Goal: Use online tool/utility: Utilize a website feature to perform a specific function

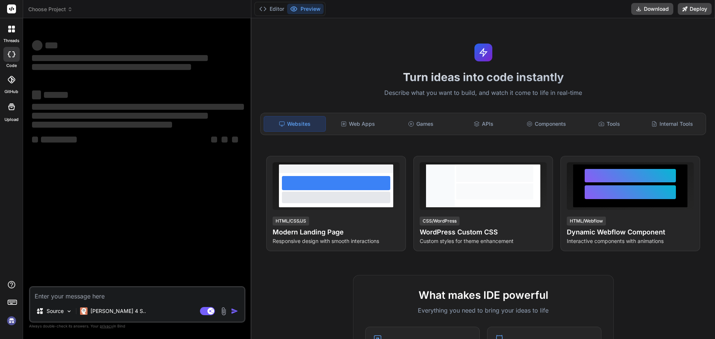
type textarea "x"
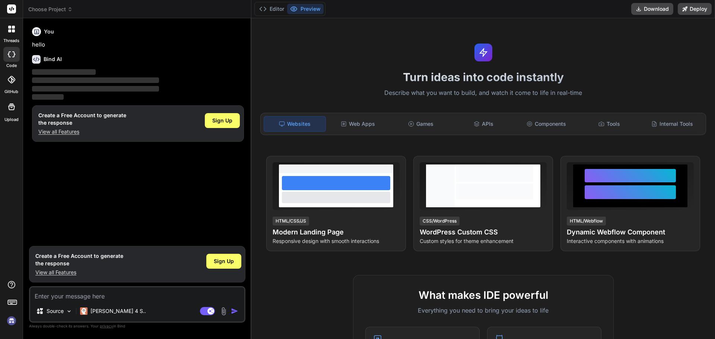
click at [400, 80] on h1 "Turn ideas into code instantly" at bounding box center [483, 76] width 455 height 13
click at [98, 297] on textarea at bounding box center [137, 294] width 214 height 13
click at [83, 295] on textarea at bounding box center [137, 294] width 214 height 13
type textarea "C"
type textarea "x"
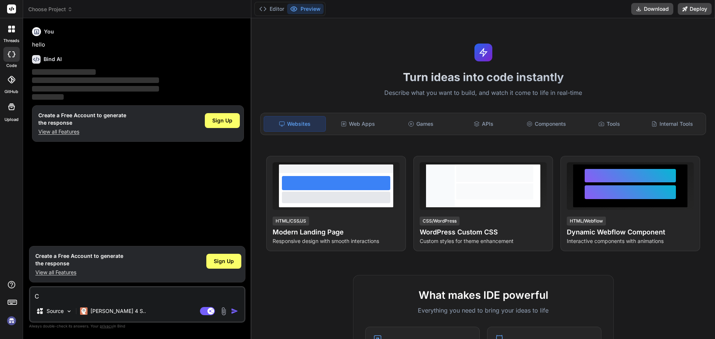
type textarea "Cc"
type textarea "x"
type textarea "Cch"
type textarea "x"
type textarea "Cche"
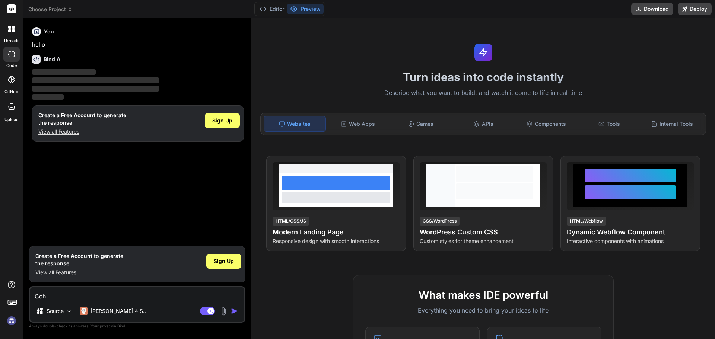
type textarea "x"
type textarea "Cche"
type textarea "x"
type textarea "Cche"
type textarea "x"
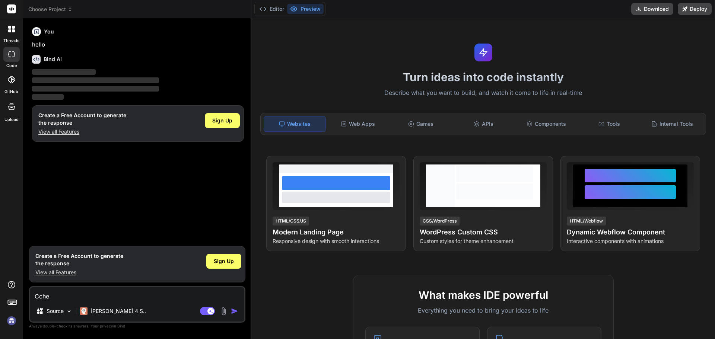
type textarea "Cch"
type textarea "x"
type textarea "Cc"
type textarea "x"
type textarea "C"
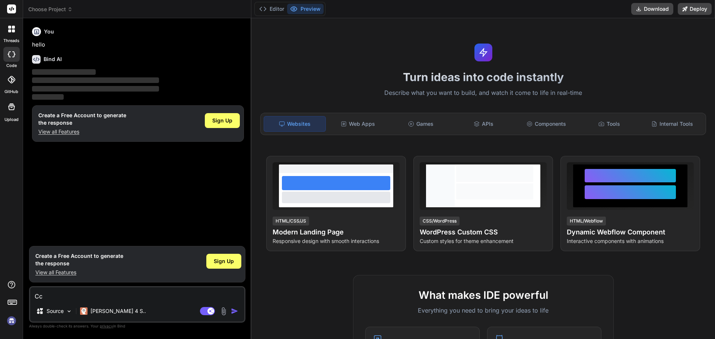
type textarea "x"
type textarea "C"
type textarea "x"
type textarea "Ch"
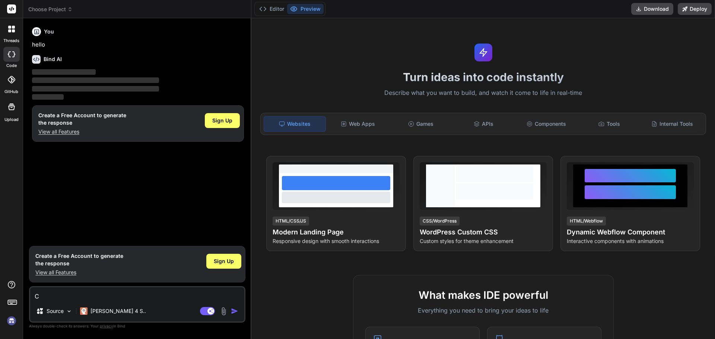
type textarea "x"
type textarea "Chc"
type textarea "x"
type textarea "Chcę"
type textarea "x"
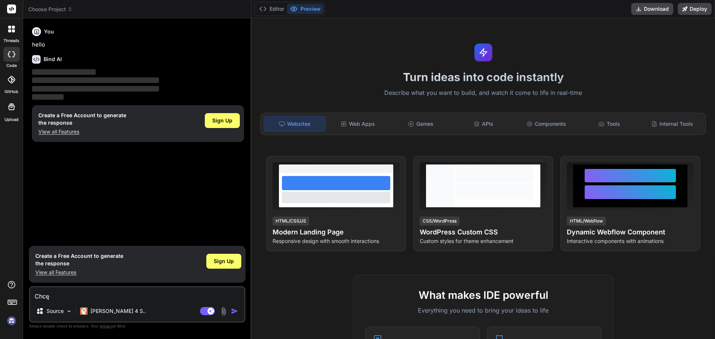
type textarea "Chcę"
type textarea "x"
type textarea "Chcę s"
type textarea "x"
type textarea "Chcę st"
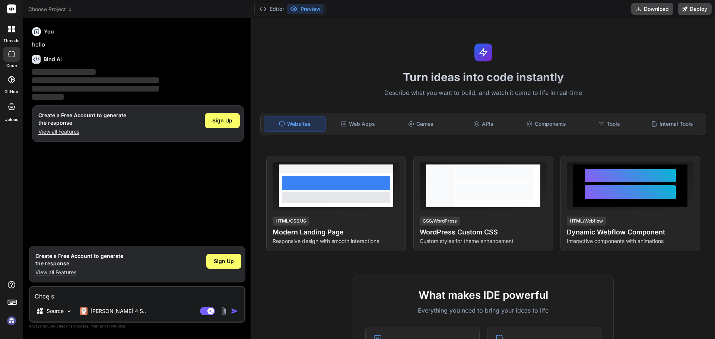
type textarea "x"
type textarea "Chcę stw"
type textarea "x"
type textarea "Chcę stwo"
type textarea "x"
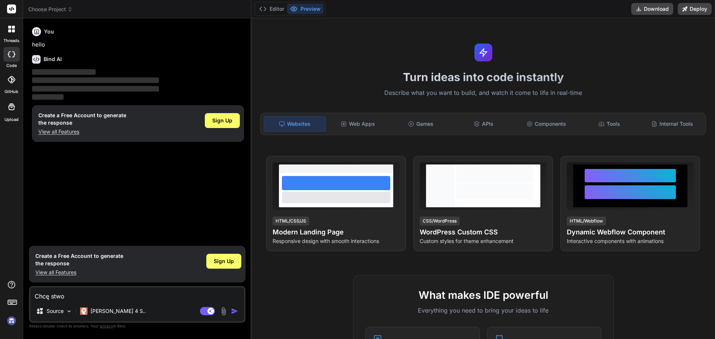
type textarea "Chcę stwor"
type textarea "x"
type textarea "Chcę stworz"
type textarea "x"
type textarea "Chcę stworzy"
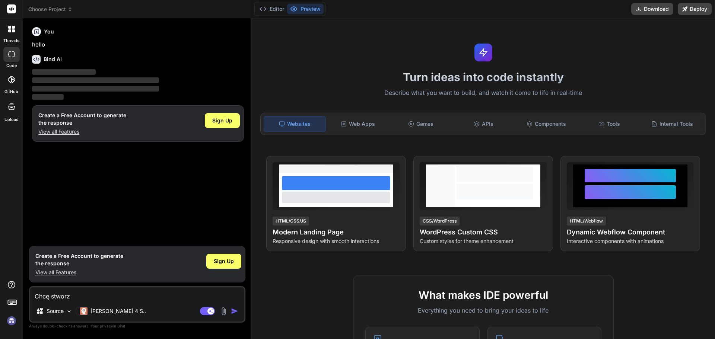
type textarea "x"
type textarea "Chcę stworzyć"
type textarea "x"
type textarea "Chcę stworzyć"
type textarea "x"
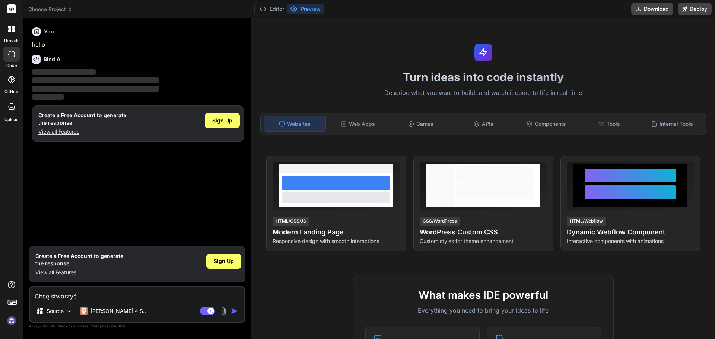
type textarea "Chcę stworzyć a"
type textarea "x"
type textarea "Chcę stworzyć ap"
type textarea "x"
type textarea "Chcę stworzyć apl"
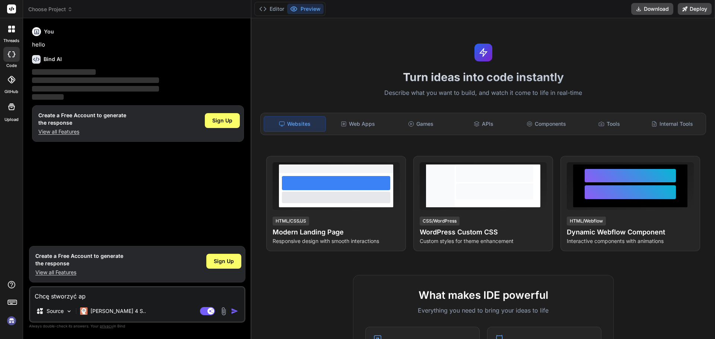
type textarea "x"
type textarea "Chcę stworzyć apli"
type textarea "x"
type textarea "Chcę stworzyć aplik"
type textarea "x"
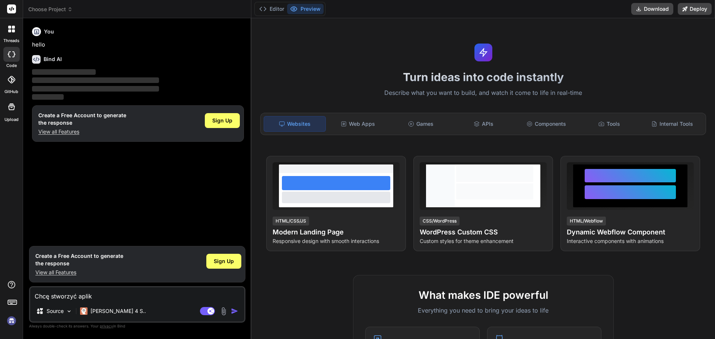
type textarea "Chcę stworzyć aplika"
type textarea "x"
type textarea "Chcę stworzyć aplikac"
type textarea "x"
type textarea "Chcę stworzyć aplikacj"
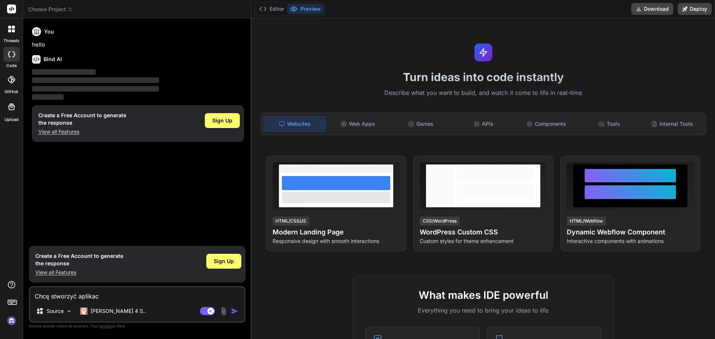
type textarea "x"
type textarea "Chcę stworzyć aplikację"
type textarea "x"
type textarea "Chcę stworzyć aplikację"
type textarea "x"
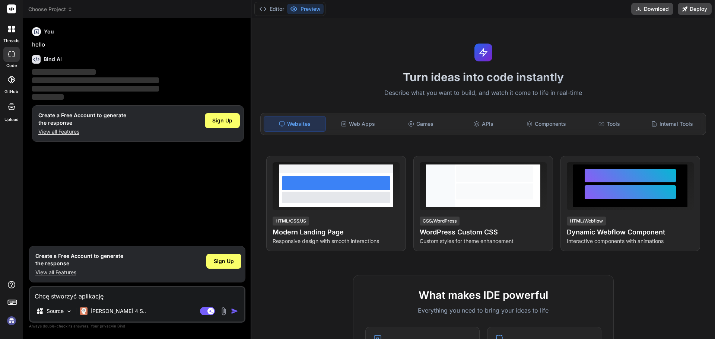
type textarea "Chcę stworzyć aplikację d"
type textarea "x"
type textarea "Chcę stworzyć aplikację do"
type textarea "x"
type textarea "Chcę stworzyć aplikację do"
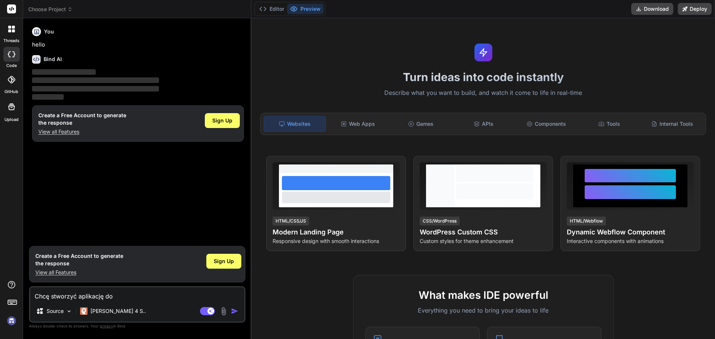
type textarea "x"
type textarea "Chcę stworzyć aplikację do z"
type textarea "x"
type textarea "Chcę stworzyć aplikację do zb"
type textarea "x"
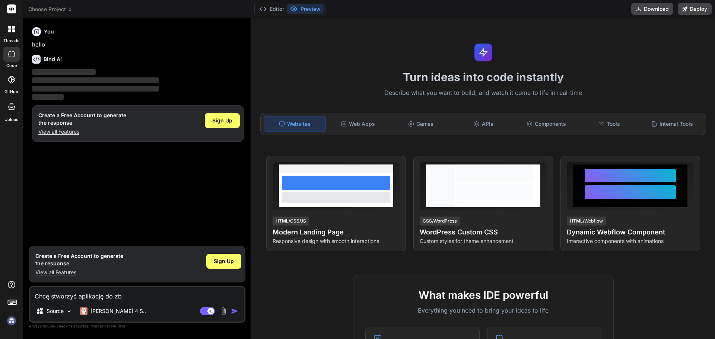
type textarea "Chcę stworzyć aplikację do zbi"
type textarea "x"
type textarea "Chcę stworzyć aplikację do zbie"
type textarea "x"
type textarea "Chcę stworzyć aplikację do zbier"
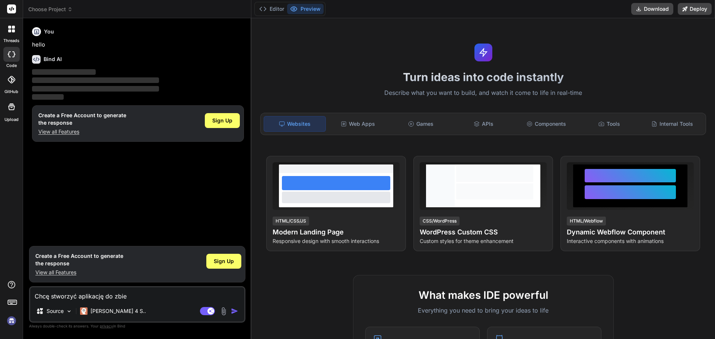
type textarea "x"
type textarea "Chcę stworzyć aplikację do zbiera"
type textarea "x"
type textarea "Chcę stworzyć aplikację do zbieran"
type textarea "x"
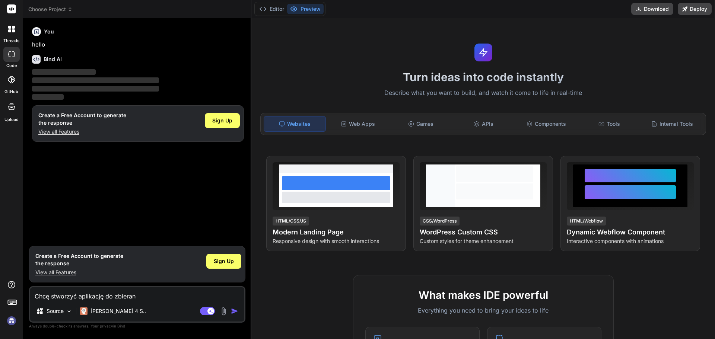
type textarea "Chcę stworzyć aplikację do zbierani"
type textarea "x"
type textarea "Chcę stworzyć aplikację do zbierania"
type textarea "x"
type textarea "Chcę stworzyć aplikację do zbierania"
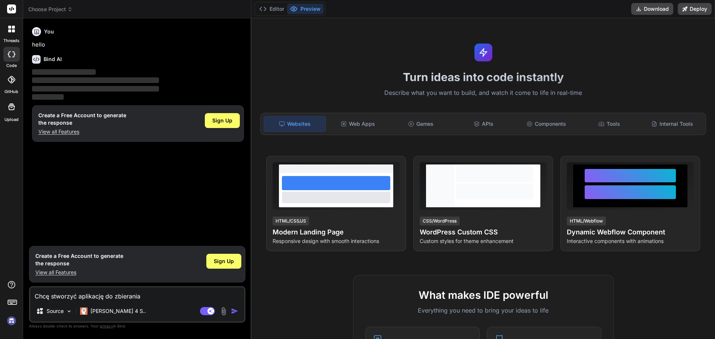
type textarea "x"
type textarea "Chcę stworzyć aplikację do zbierania d"
type textarea "x"
type textarea "Chcę stworzyć aplikację do zbierania da"
type textarea "x"
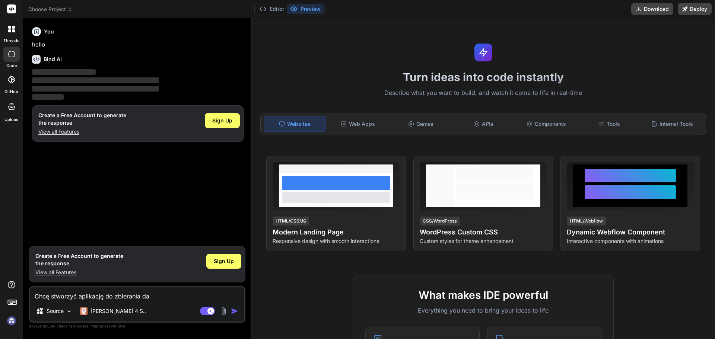
type textarea "Chcę stworzyć aplikację do zbierania dan"
type textarea "x"
type textarea "Chcę stworzyć aplikację do zbierania dany"
type textarea "x"
type textarea "Chcę stworzyć aplikację do zbierania danyc"
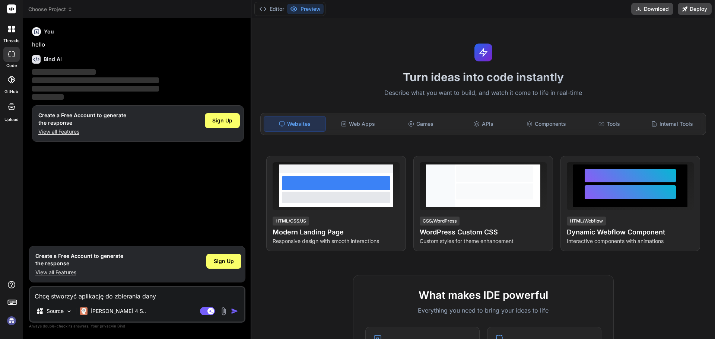
type textarea "x"
type textarea "Chcę stworzyć aplikację do zbierania danych"
type textarea "x"
type textarea "Chcę stworzyć aplikację do zbierania danych"
type textarea "x"
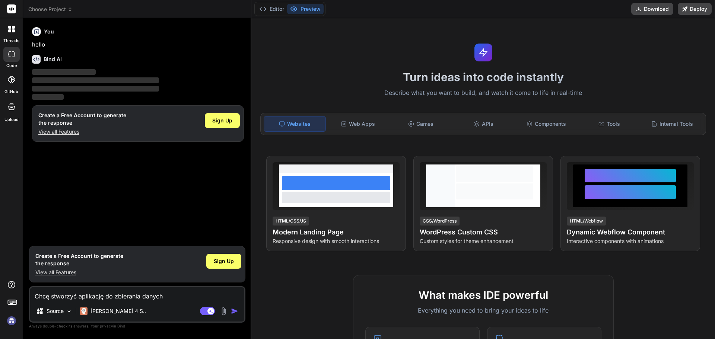
type textarea "Chcę stworzyć aplikację do zbierania danych z"
type textarea "x"
type textarea "Chcę stworzyć aplikację do zbierania danych z"
type textarea "x"
type textarea "Chcę stworzyć aplikację do zbierania danych z t"
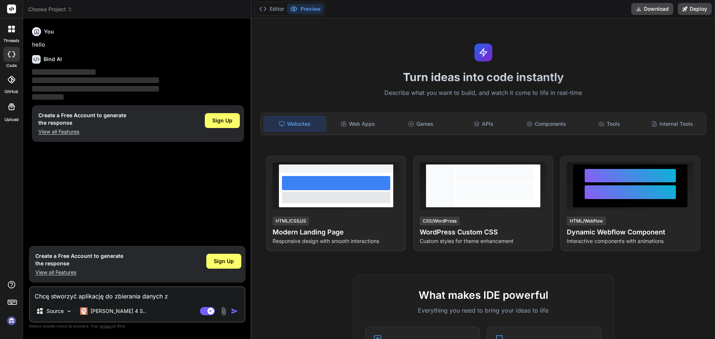
type textarea "x"
type textarea "Chcę stworzyć aplikację do zbierania danych z te"
type textarea "x"
type textarea "Chcę stworzyć aplikację do zbierania danych z ter"
type textarea "x"
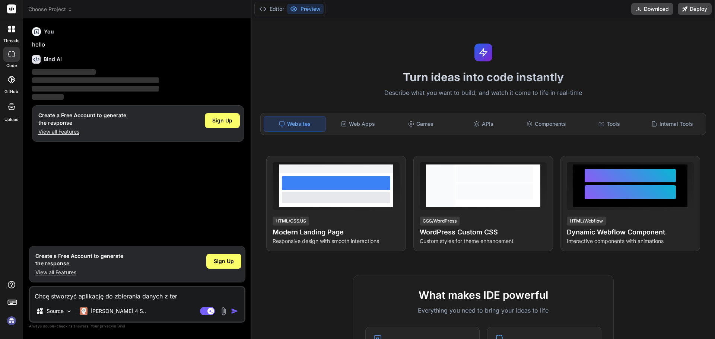
type textarea "Chcę stworzyć aplikację do zbierania danych z tere"
type textarea "x"
type textarea "Chcę stworzyć aplikację do zbierania danych z teren"
type textarea "x"
type textarea "Chcę stworzyć aplikację do zbierania danych z tereni"
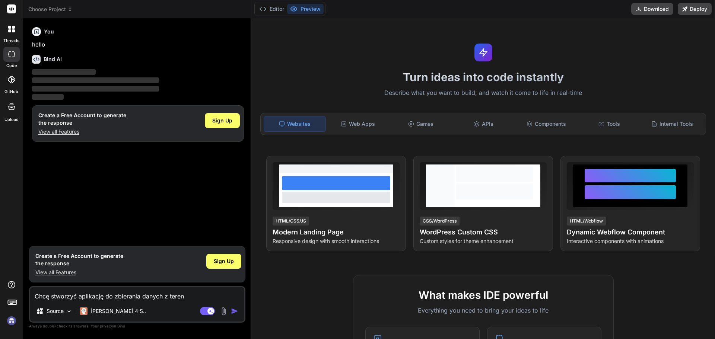
type textarea "x"
type textarea "Chcę stworzyć aplikację do zbierania danych z tereniu"
type textarea "x"
type textarea "Chcę stworzyć aplikację do zbierania danych z tereniu,"
type textarea "x"
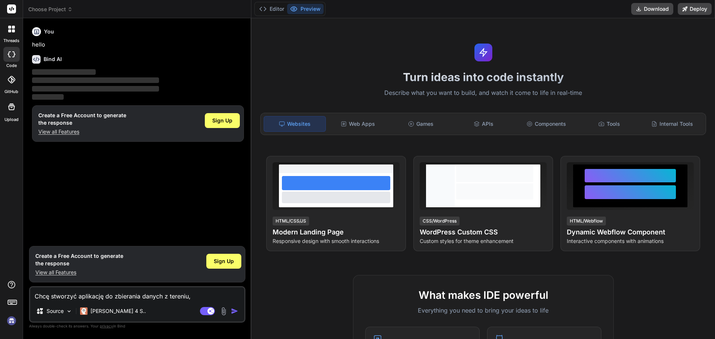
type textarea "Chcę stworzyć aplikację do zbierania danych z tereniu,"
type textarea "x"
type textarea "Chcę stworzyć aplikację do zbierania danych z tereniu, c"
type textarea "x"
type textarea "Chcę stworzyć aplikację do zbierania danych z tereniu, ch"
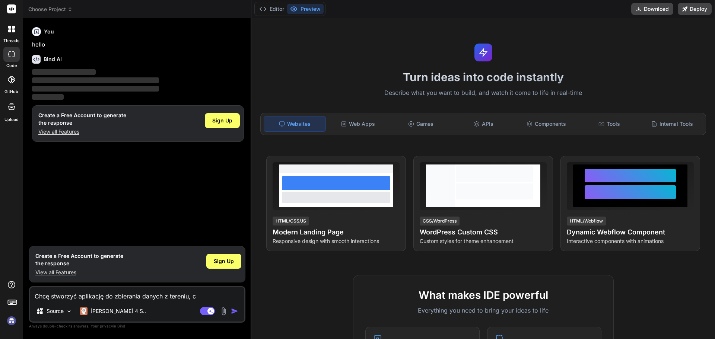
type textarea "x"
type textarea "Chcę stworzyć aplikację do zbierania danych z tereniu, cha"
type textarea "x"
type textarea "Chcę stworzyć aplikację do zbierania danych z tereniu, chat"
type textarea "x"
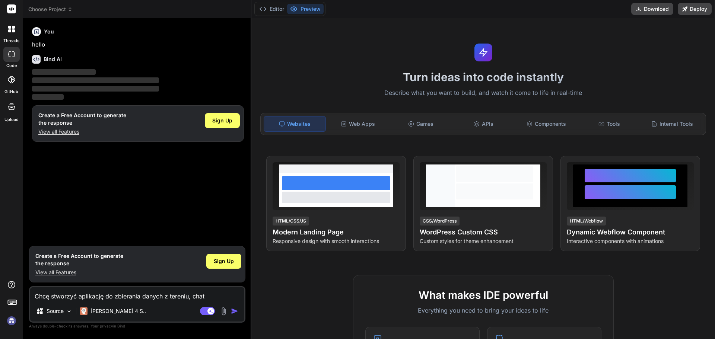
type textarea "Chcę stworzyć aplikację do zbierania danych z tereniu, chatg"
type textarea "x"
type textarea "Chcę stworzyć aplikację do zbierania danych z tereniu, chatgp"
type textarea "x"
type textarea "Chcę stworzyć aplikację do zbierania danych z tereniu, chatgpt"
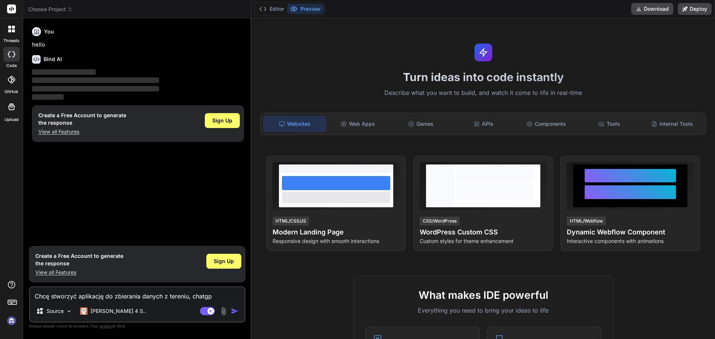
type textarea "x"
type textarea "Chcę stworzyć aplikację do zbierania danych z tereniu, chatgpt"
type textarea "x"
type textarea "Chcę stworzyć aplikację do zbierania danych z tereniu, chatgpt w"
type textarea "x"
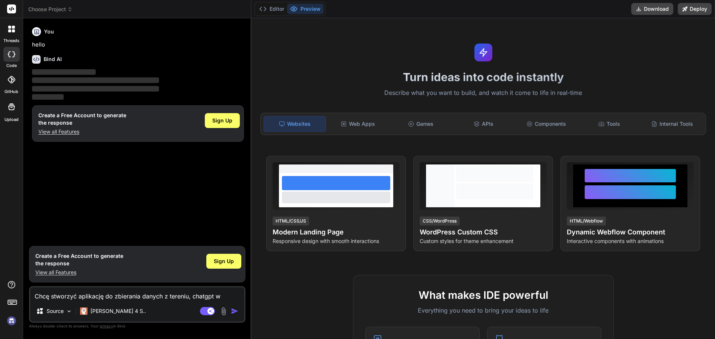
type textarea "Chcę stworzyć aplikację do zbierania danych z tereniu, chatgpt wy"
type textarea "x"
type textarea "Chcę stworzyć aplikację do zbierania danych z tereniu, chatgpt wyg"
type textarea "x"
type textarea "Chcę stworzyć aplikację do zbierania danych z tereniu, chatgpt wyge"
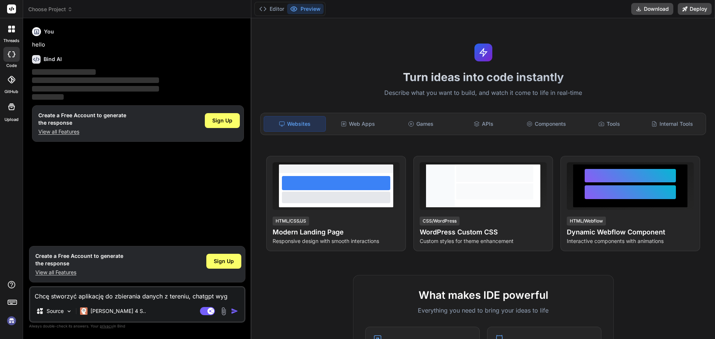
type textarea "x"
type textarea "Chcę stworzyć aplikację do zbierania danych z tereniu, chatgpt wygen"
type textarea "x"
type textarea "Chcę stworzyć aplikację do zbierania danych z tereniu, chatgpt wygene"
type textarea "x"
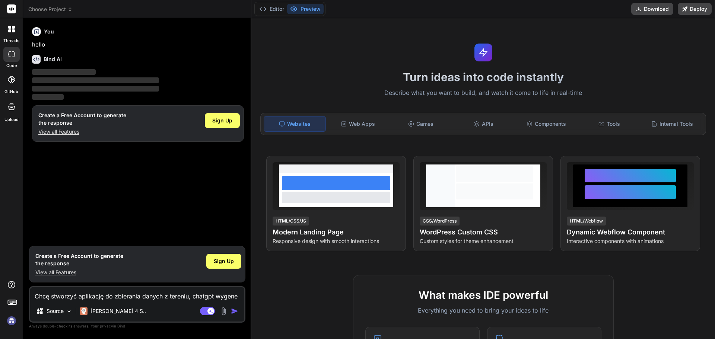
type textarea "Chcę stworzyć aplikację do zbierania danych z tereniu, chatgpt wygener"
type textarea "x"
type textarea "Chcę stworzyć aplikację do zbierania danych z tereniu, chatgpt wygenero"
type textarea "x"
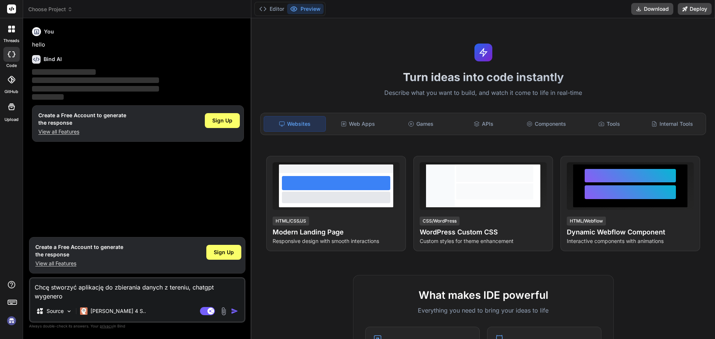
type textarea "Chcę stworzyć aplikację do zbierania danych z tereniu, chatgpt wygenerow"
type textarea "x"
type textarea "Chcę stworzyć aplikację do zbierania danych z tereniu, chatgpt wygenerową"
type textarea "x"
type textarea "Chcę stworzyć aplikację do zbierania danych z tereniu, chatgpt wygenerowął"
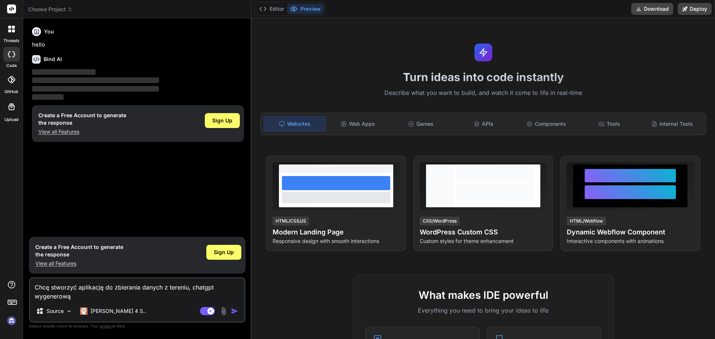
type textarea "x"
type textarea "Chcę stworzyć aplikację do zbierania danych z tereniu, chatgpt wygenerowął"
type textarea "x"
type textarea "Chcę stworzyć aplikację do zbierania danych z tereniu, chatgpt wygenerowął m"
type textarea "x"
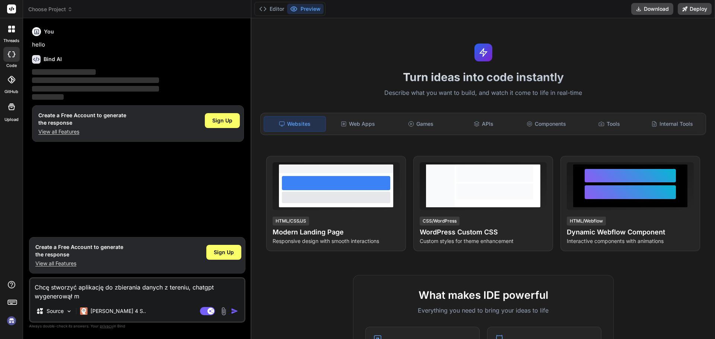
type textarea "Chcę stworzyć aplikację do zbierania danych z tereniu, chatgpt wygenerowął mi"
type textarea "x"
type textarea "Chcę stworzyć aplikację do zbierania danych z tereniu, chatgpt wygenerowął mi"
type textarea "x"
type textarea "Chcę stworzyć aplikację do zbierania danych z tereniu, chatgpt wygenerowął mi t"
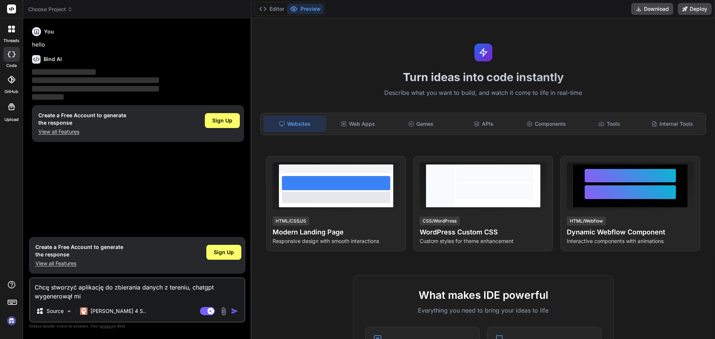
type textarea "x"
type textarea "Chcę stworzyć aplikację do zbierania danych z tereniu, chatgpt wygenerowął mi ta"
type textarea "x"
type textarea "Chcę stworzyć aplikację do zbierania danych z tereniu, chatgpt wygenerowął mi t…"
type textarea "x"
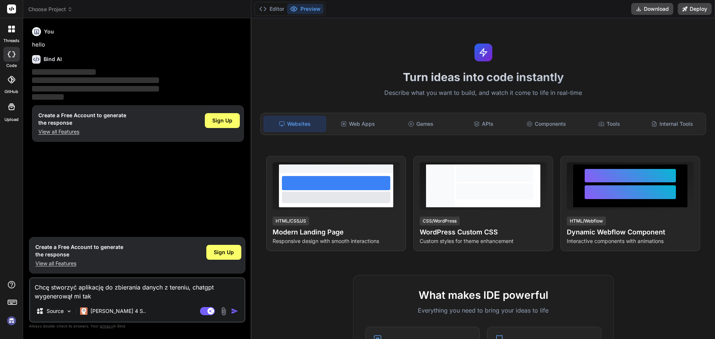
type textarea "Chcę stworzyć aplikację do zbierania danych z tereniu, chatgpt wygenerowął mi t…"
type textarea "x"
type textarea "Chcę stworzyć aplikację do zbierania danych z tereniu, chatgpt wygenerowął mi t…"
type textarea "x"
type textarea "Chcę stworzyć aplikację do zbierania danych z tereniu, chatgpt wygenerowął mi t…"
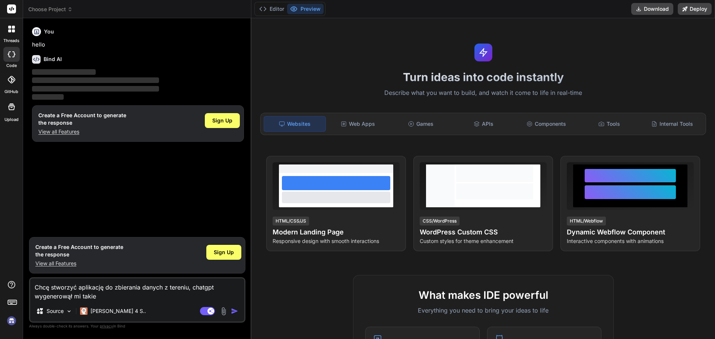
type textarea "x"
type textarea "Chcę stworzyć aplikację do zbierania danych z tereniu, chatgpt wygenerowął mi t…"
type textarea "x"
type textarea "Chcę stworzyć aplikację do zbierania danych z tereniu, chatgpt wygenerowął mi t…"
type textarea "x"
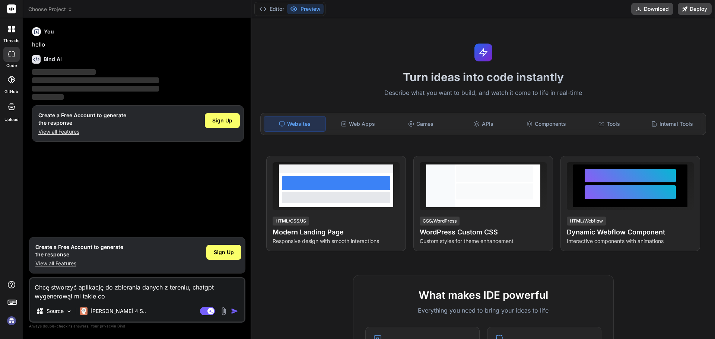
type textarea "Chcę stworzyć aplikację do zbierania danych z tereniu, chatgpt wygenerowął mi t…"
type textarea "x"
type textarea "Chcę stworzyć aplikację do zbierania danych z tereniu, chatgpt wygenerowął mi t…"
type textarea "x"
type textarea "Chcę stworzyć aplikację do zbierania danych z tereniu, chatgpt wygenerowął mi t…"
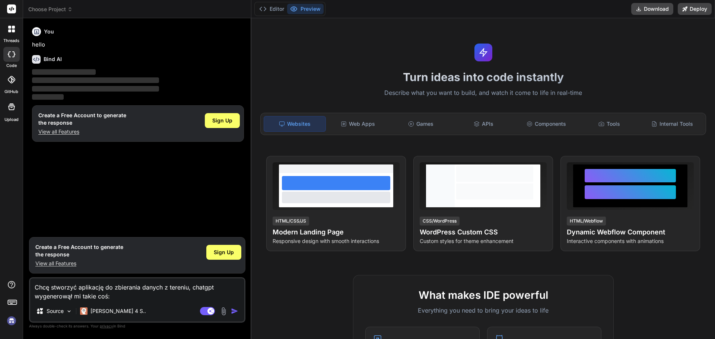
type textarea "x"
paste textarea "// Lor Ipsum Dolorsita (conse‑adipisci: Eli + Seddoei) // Temp incidi-utla etd …"
type textarea "Lore ipsumdol sitametco ad elitseddo eiusmo t incidid, utlabor etdoloremag al e…"
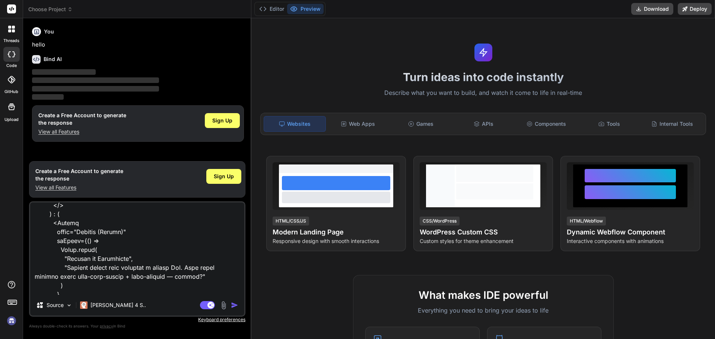
scroll to position [3326, 0]
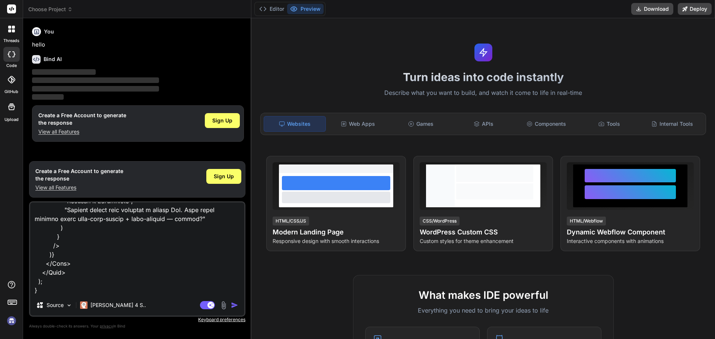
click at [236, 305] on img "button" at bounding box center [234, 305] width 7 height 7
click at [239, 309] on div "Agent Mode. When this toggle is activated, AI automatically makes decisions, re…" at bounding box center [220, 305] width 43 height 9
click at [236, 308] on img "button" at bounding box center [234, 305] width 7 height 7
click at [168, 276] on textarea at bounding box center [137, 249] width 214 height 92
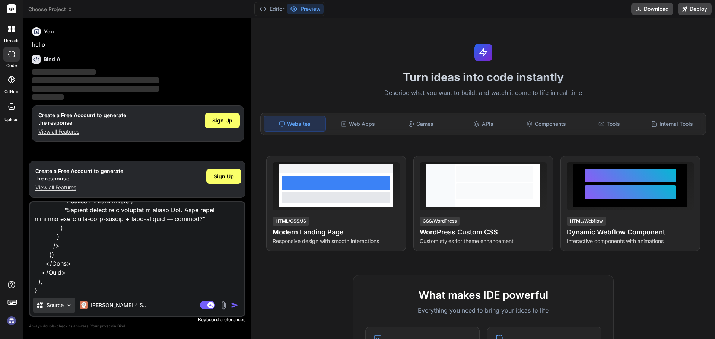
click at [69, 309] on div "Source" at bounding box center [54, 305] width 42 height 15
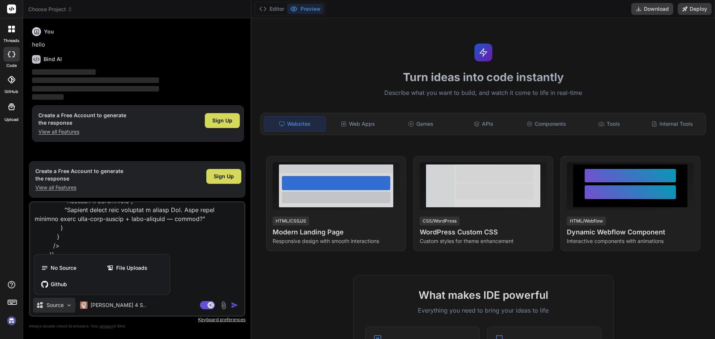
click at [69, 309] on div at bounding box center [357, 169] width 715 height 339
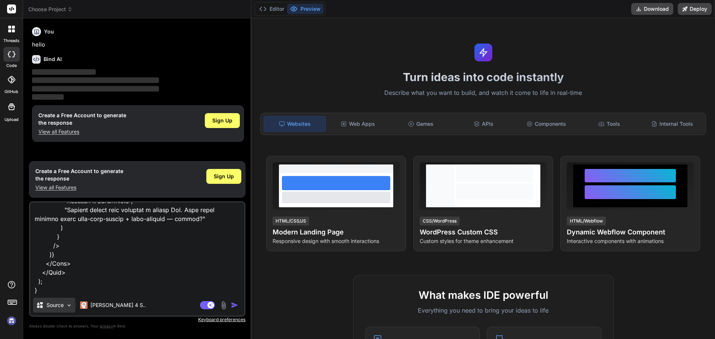
click at [72, 306] on img at bounding box center [69, 306] width 6 height 6
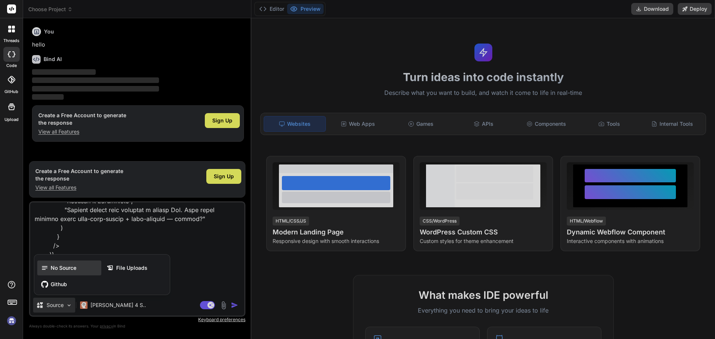
click at [61, 267] on span "No Source" at bounding box center [64, 268] width 26 height 7
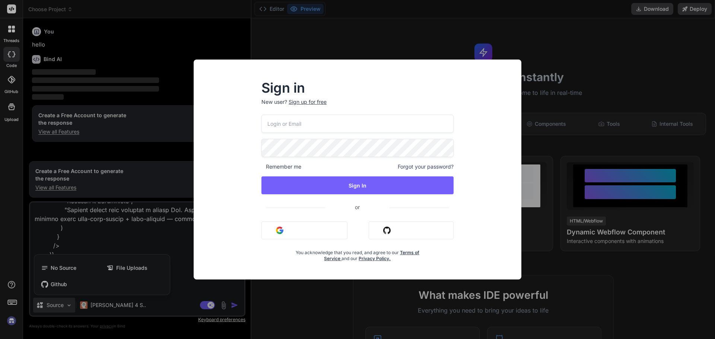
click at [295, 232] on button "Sign in with Google" at bounding box center [305, 231] width 86 height 18
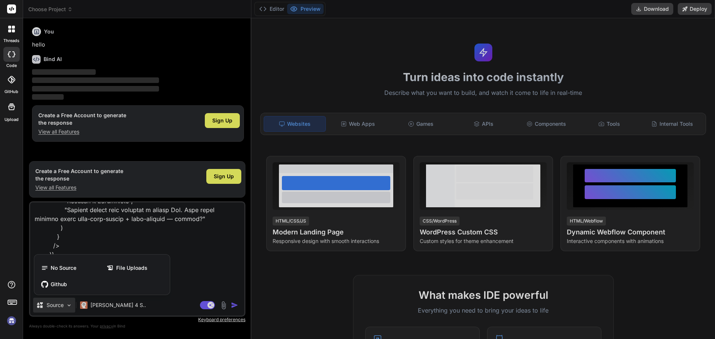
click at [215, 251] on div at bounding box center [357, 169] width 715 height 339
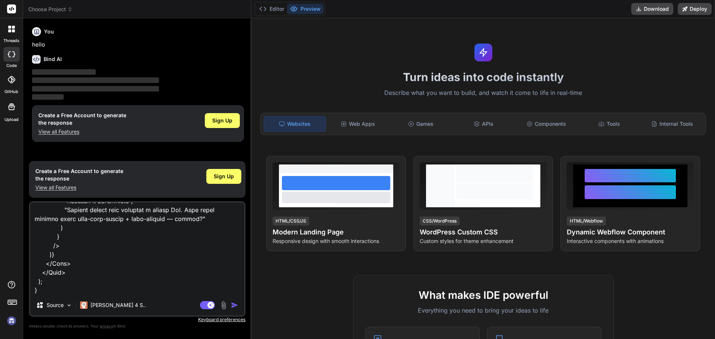
click at [234, 306] on img "button" at bounding box center [234, 305] width 7 height 7
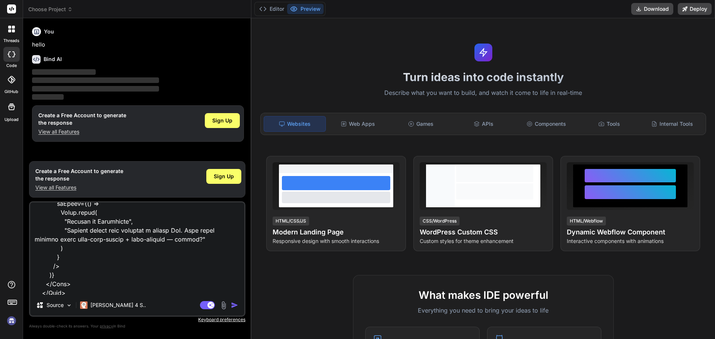
scroll to position [3289, 0]
click at [166, 271] on textarea at bounding box center [137, 249] width 214 height 92
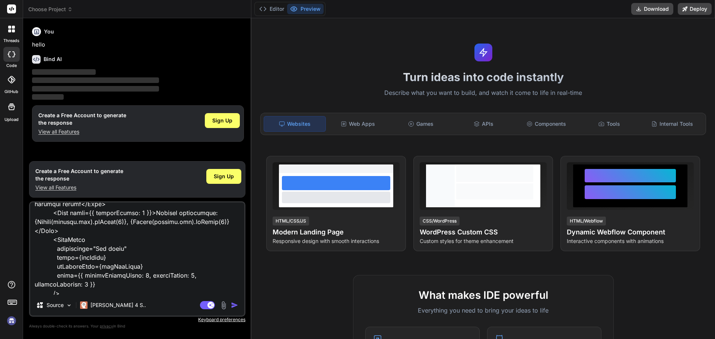
scroll to position [2916, 0]
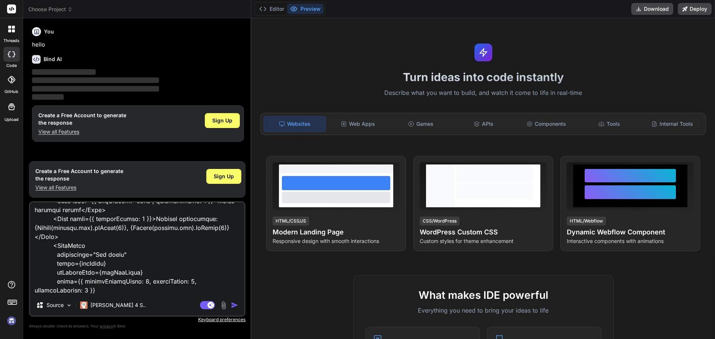
click at [12, 32] on icon at bounding box center [11, 29] width 7 height 7
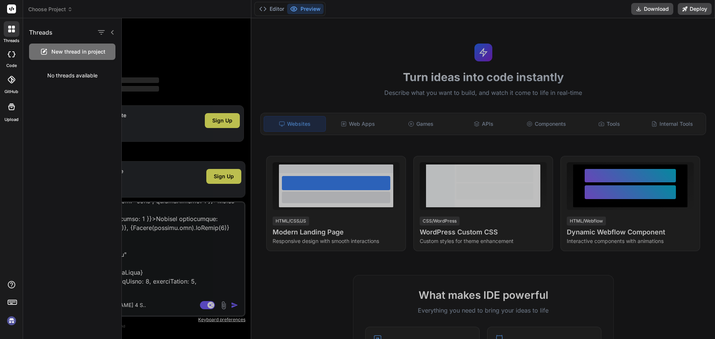
click at [81, 49] on span "New thread in project" at bounding box center [78, 51] width 54 height 7
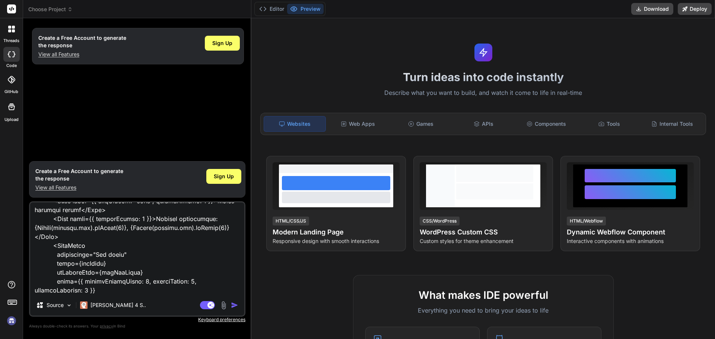
click at [139, 127] on div "Create a Free Account to generate the response View all Features Sign Up" at bounding box center [138, 90] width 215 height 133
click at [234, 306] on img "button" at bounding box center [234, 305] width 7 height 7
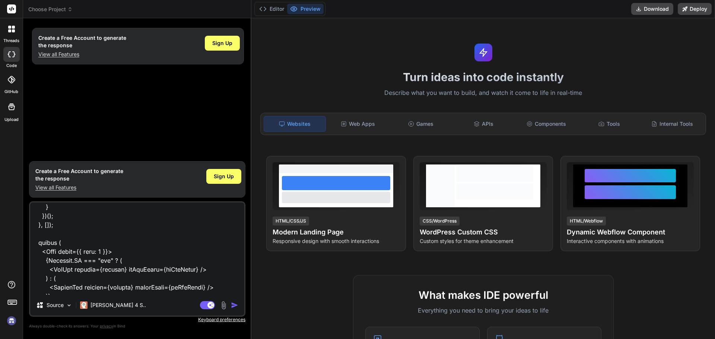
scroll to position [2767, 0]
